Goal: Information Seeking & Learning: Learn about a topic

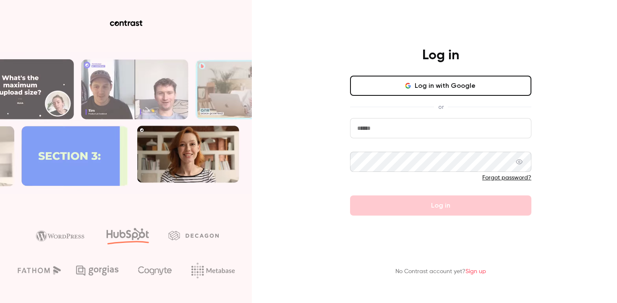
click at [446, 83] on button "Log in with Google" at bounding box center [440, 86] width 181 height 20
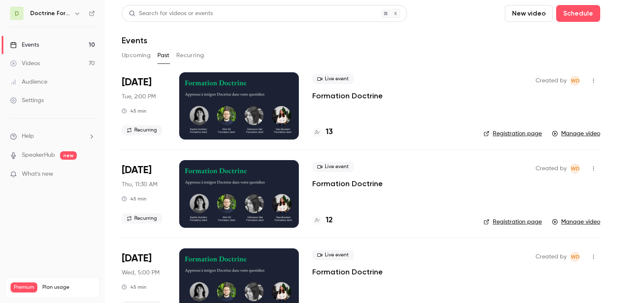
click at [141, 54] on button "Upcoming" at bounding box center [136, 55] width 29 height 13
click at [52, 65] on link "Videos 70" at bounding box center [52, 63] width 105 height 18
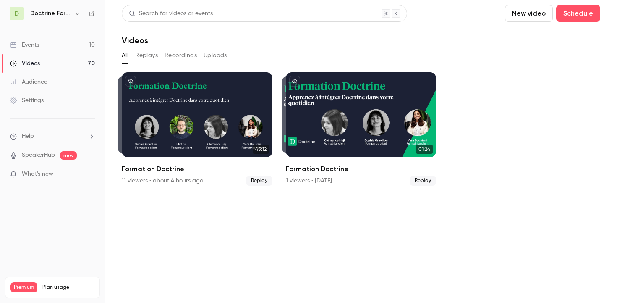
click at [151, 56] on button "Replays" at bounding box center [146, 55] width 23 height 13
click at [56, 44] on link "Events 10" at bounding box center [52, 45] width 105 height 18
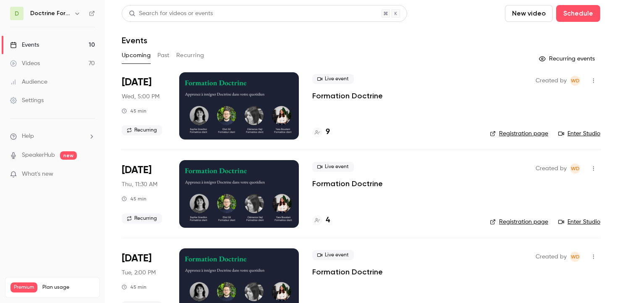
click at [351, 13] on div "Search for videos or events" at bounding box center [264, 13] width 285 height 17
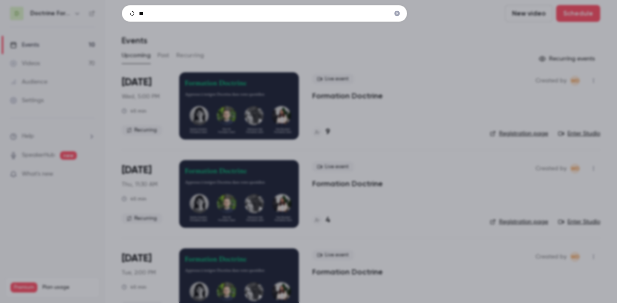
type input "*"
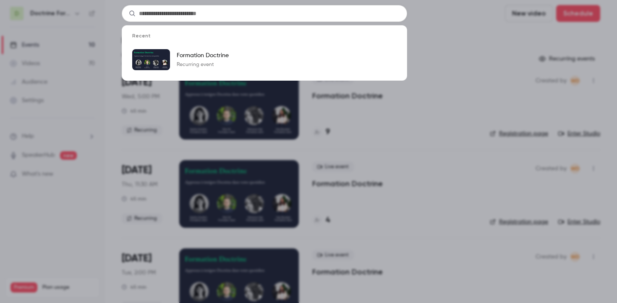
click at [440, 13] on div "Recent Formation Doctrine Recurring event" at bounding box center [308, 151] width 617 height 303
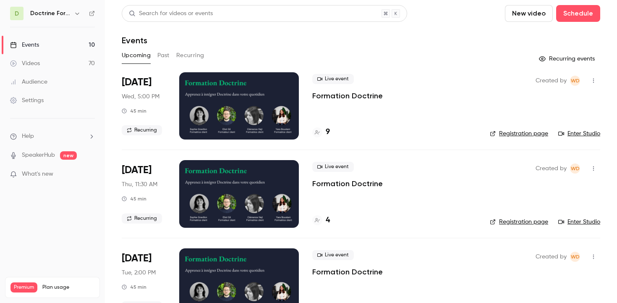
click at [163, 54] on button "Past" at bounding box center [163, 55] width 12 height 13
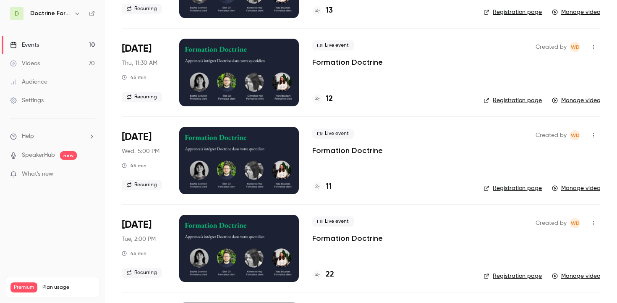
scroll to position [125, 0]
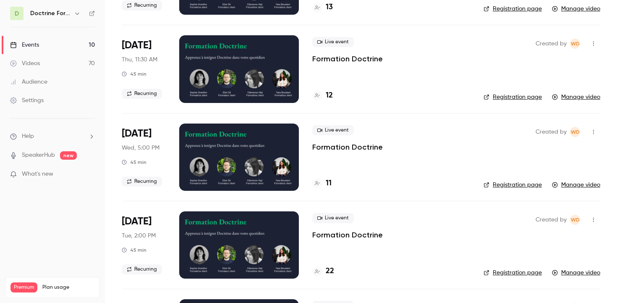
click at [254, 152] on div at bounding box center [239, 156] width 120 height 67
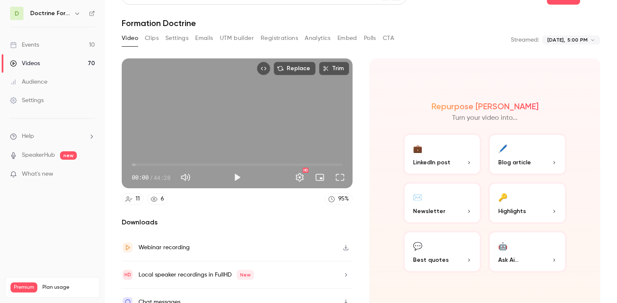
scroll to position [24, 0]
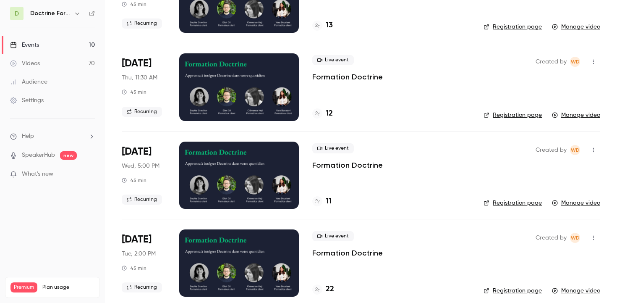
scroll to position [108, 0]
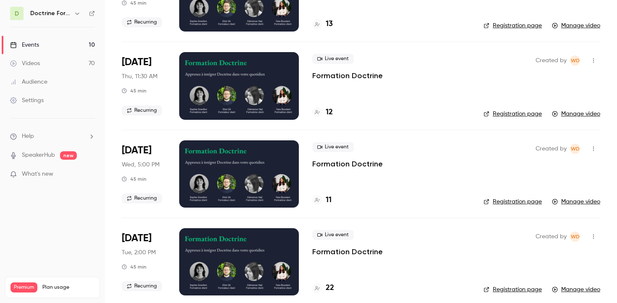
click at [216, 254] on div at bounding box center [239, 261] width 120 height 67
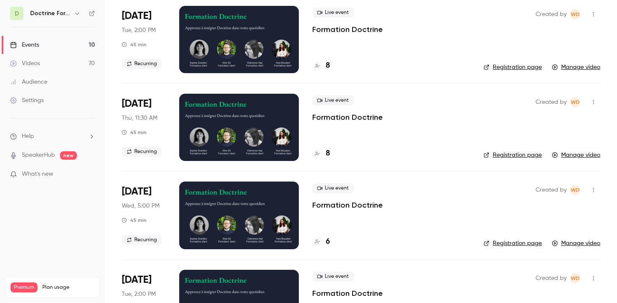
scroll to position [863, 0]
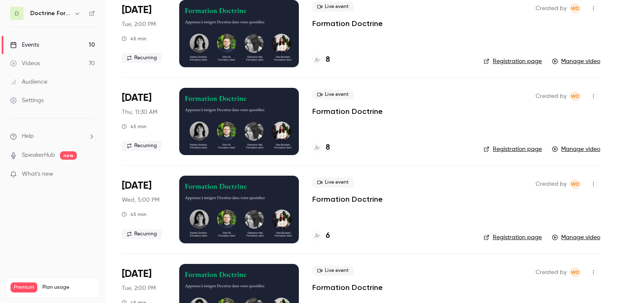
click at [230, 203] on div at bounding box center [239, 208] width 120 height 67
